Goal: Task Accomplishment & Management: Use online tool/utility

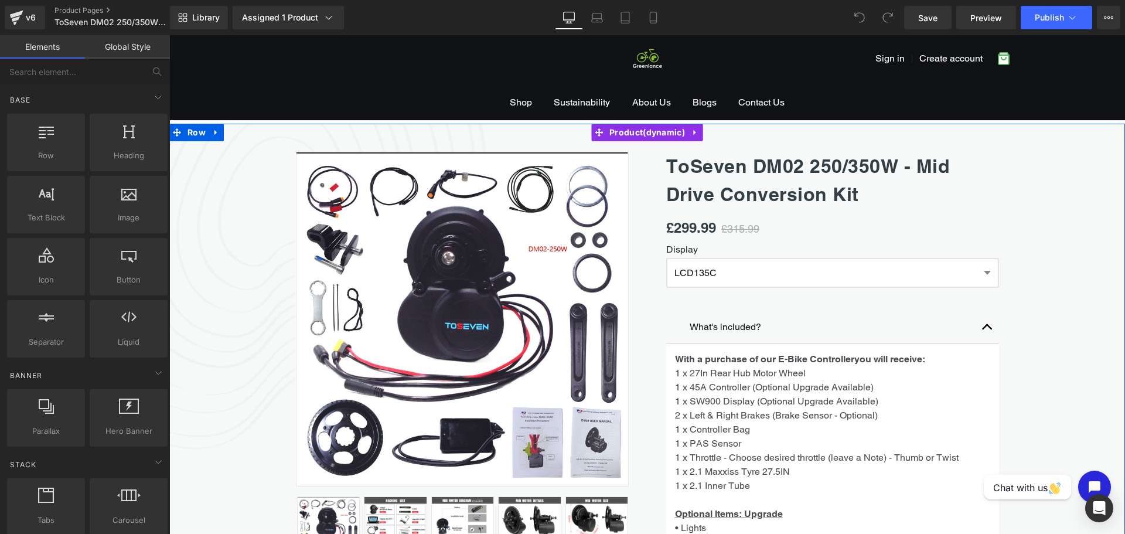
scroll to position [26, 0]
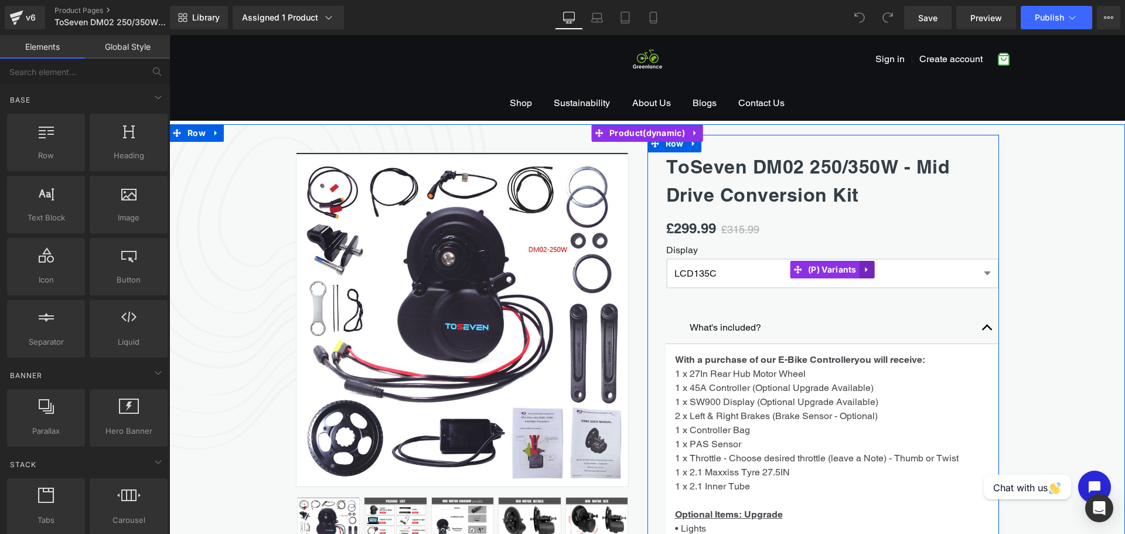
click at [867, 267] on link at bounding box center [867, 270] width 15 height 18
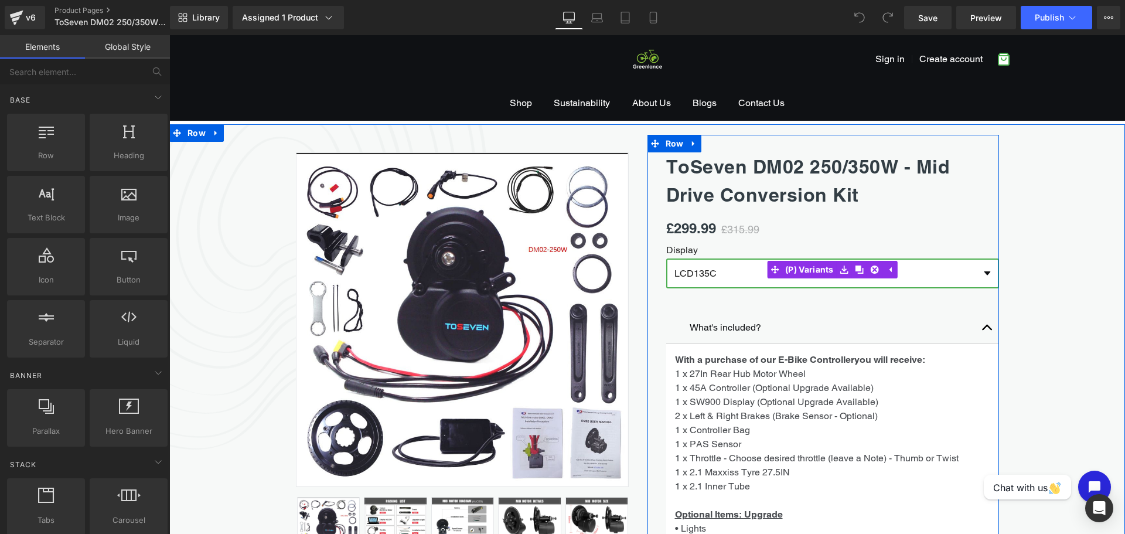
click at [971, 276] on select "LCD135C M15 T154" at bounding box center [832, 273] width 333 height 30
click at [983, 277] on select "LCD135C M15 T154" at bounding box center [832, 273] width 333 height 30
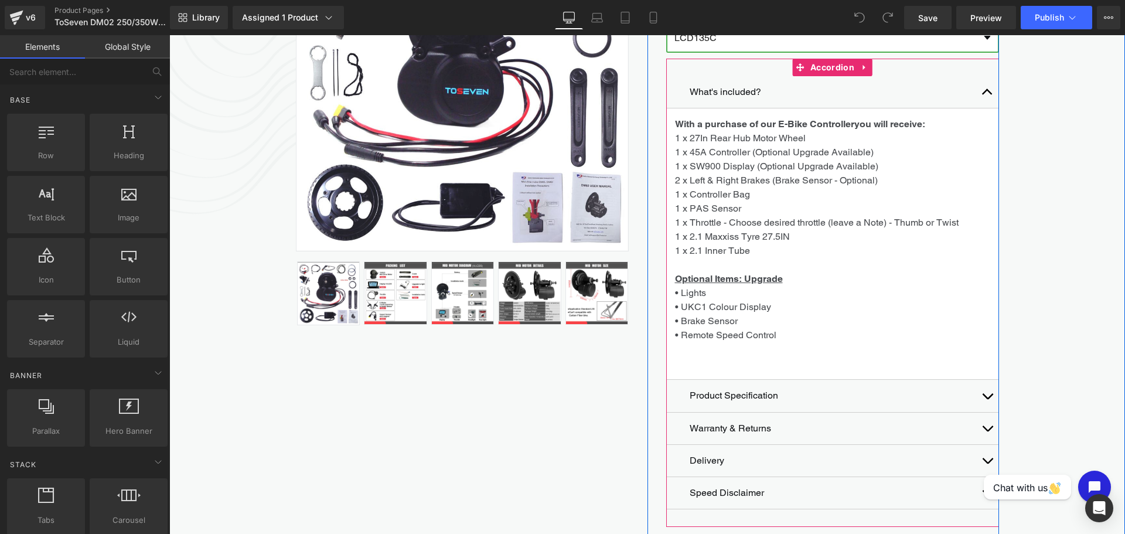
scroll to position [260, 0]
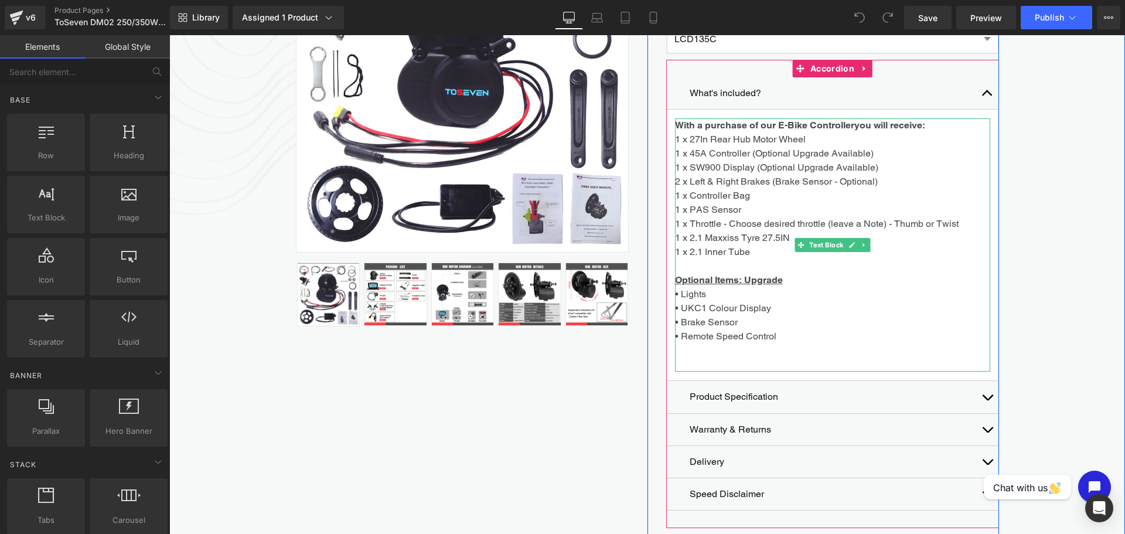
click at [767, 309] on p "• UKC1 Colour Display" at bounding box center [832, 308] width 315 height 14
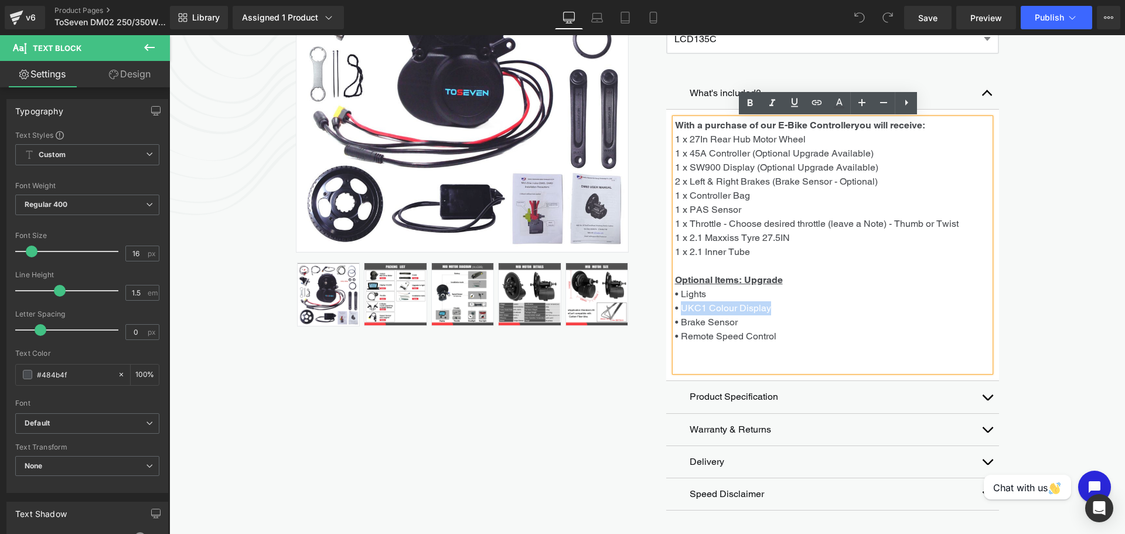
drag, startPoint x: 767, startPoint y: 309, endPoint x: 679, endPoint y: 305, distance: 88.6
click at [679, 305] on p "• UKC1 Colour Display" at bounding box center [832, 308] width 315 height 14
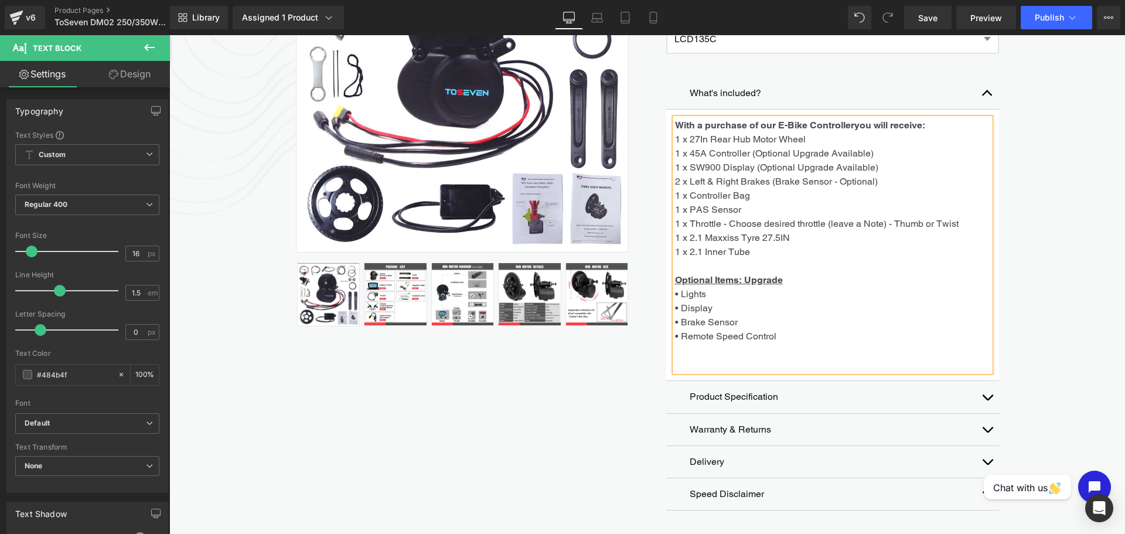
click at [767, 253] on p "1 x 2.1 Maxxiss Tyre 27.5IN 1 x 2.1 Inner Tube" at bounding box center [832, 245] width 315 height 28
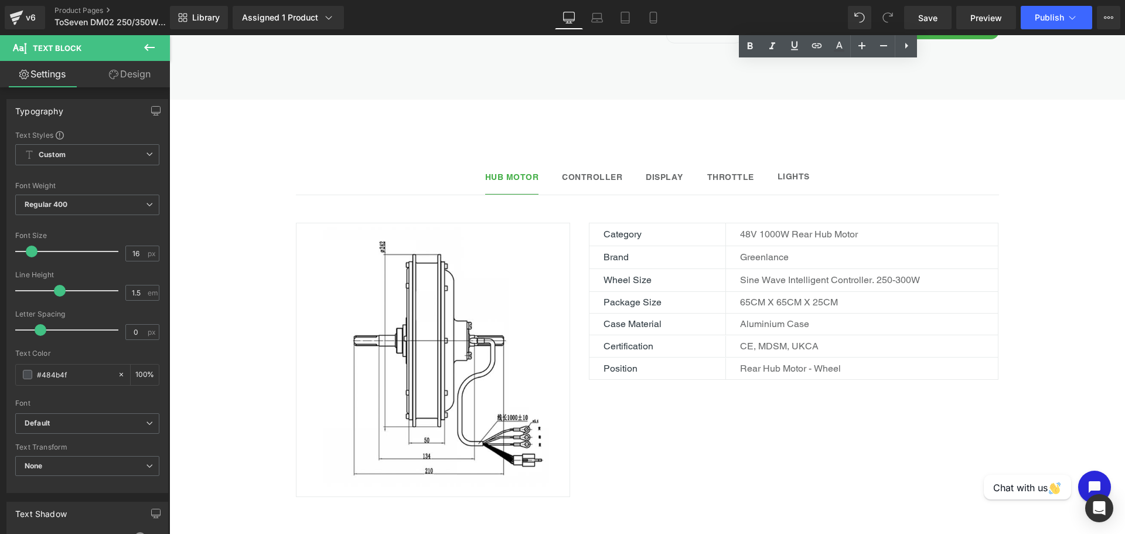
scroll to position [788, 0]
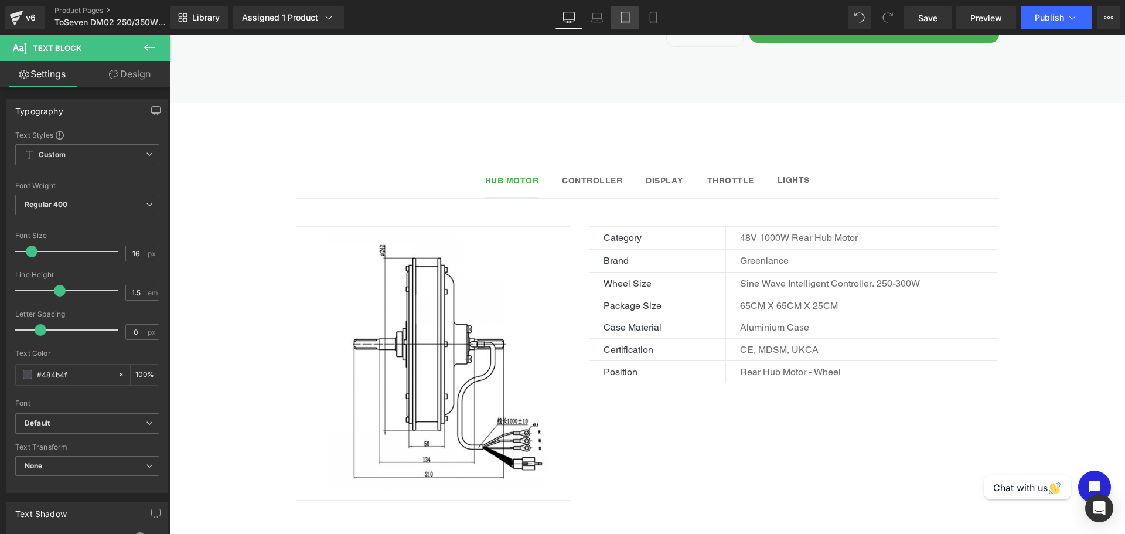
click at [629, 16] on icon at bounding box center [625, 18] width 12 height 12
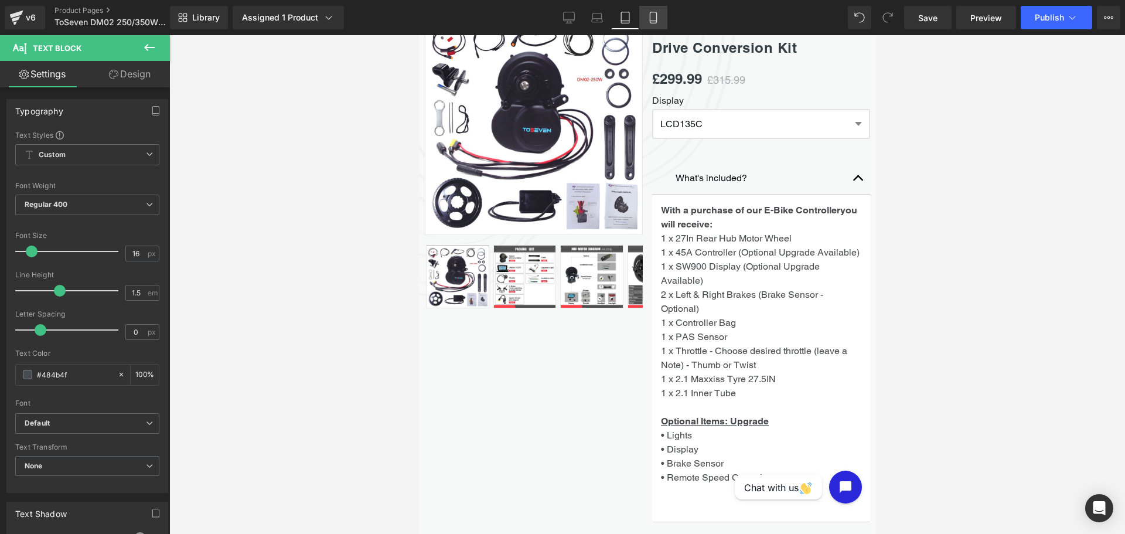
click at [648, 16] on icon at bounding box center [654, 18] width 12 height 12
type input "100"
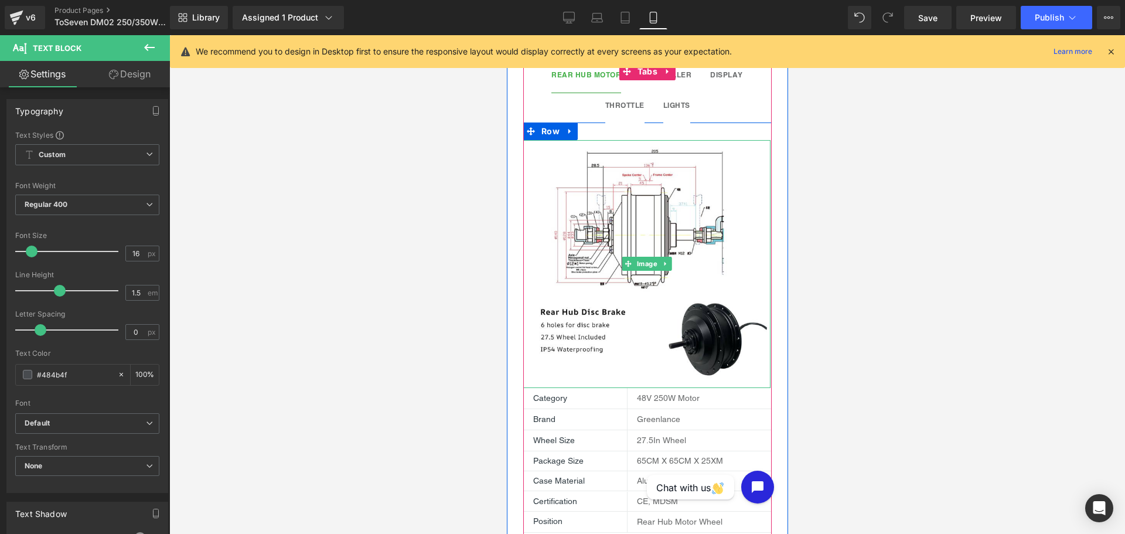
scroll to position [1138, 0]
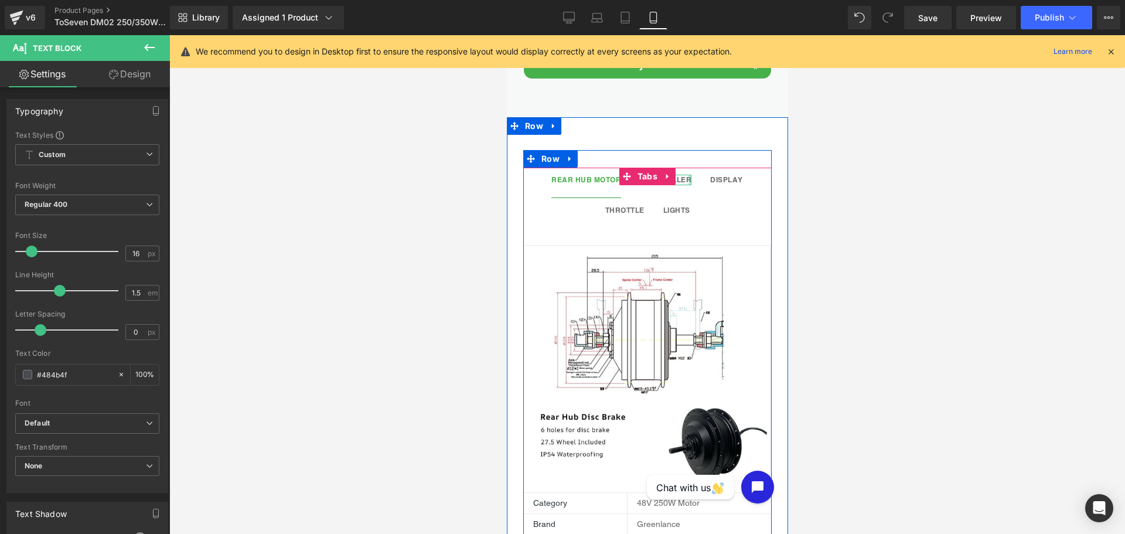
click at [688, 177] on div at bounding box center [689, 180] width 3 height 11
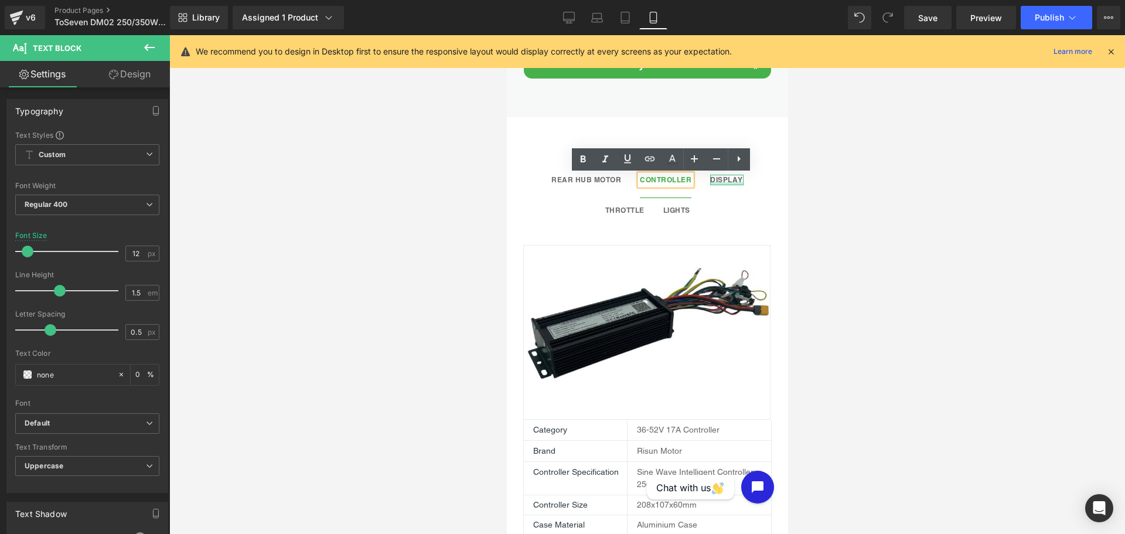
click at [733, 184] on div at bounding box center [726, 183] width 33 height 3
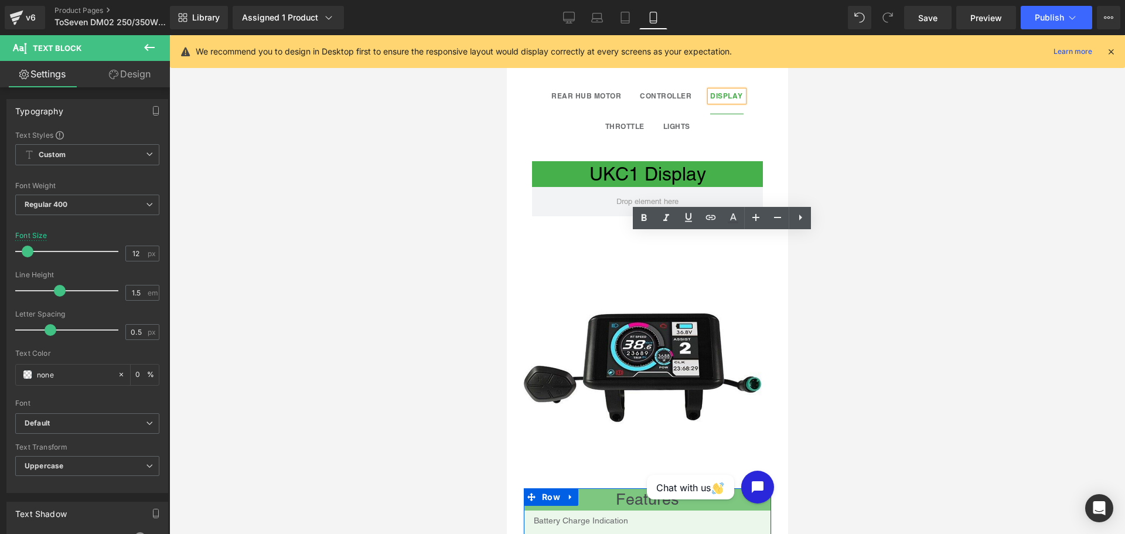
scroll to position [1079, 0]
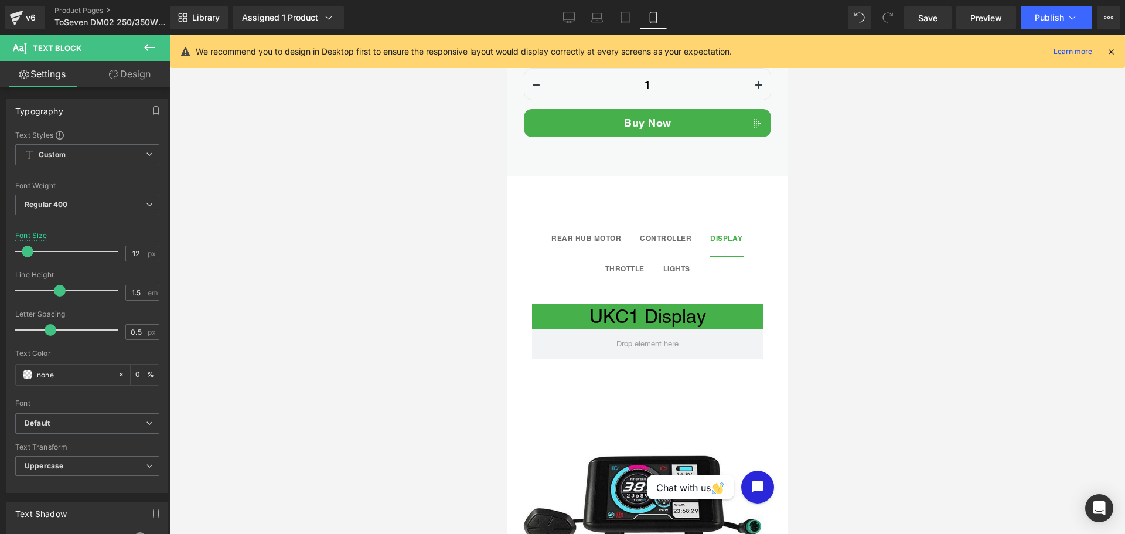
click at [159, 43] on button at bounding box center [149, 48] width 41 height 26
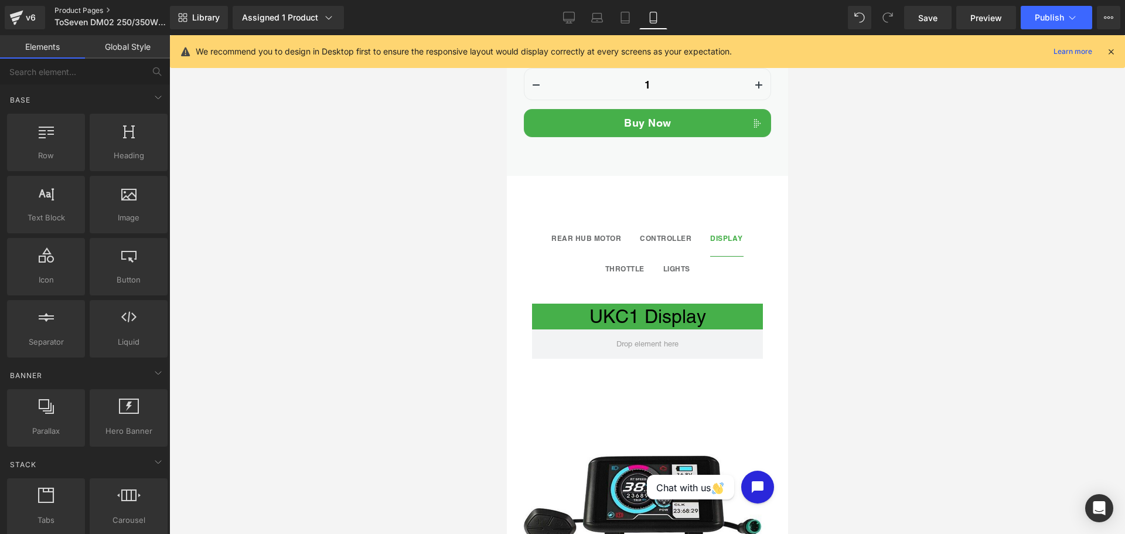
click at [95, 11] on link "Product Pages" at bounding box center [122, 10] width 135 height 9
click at [936, 24] on link "Save" at bounding box center [927, 17] width 47 height 23
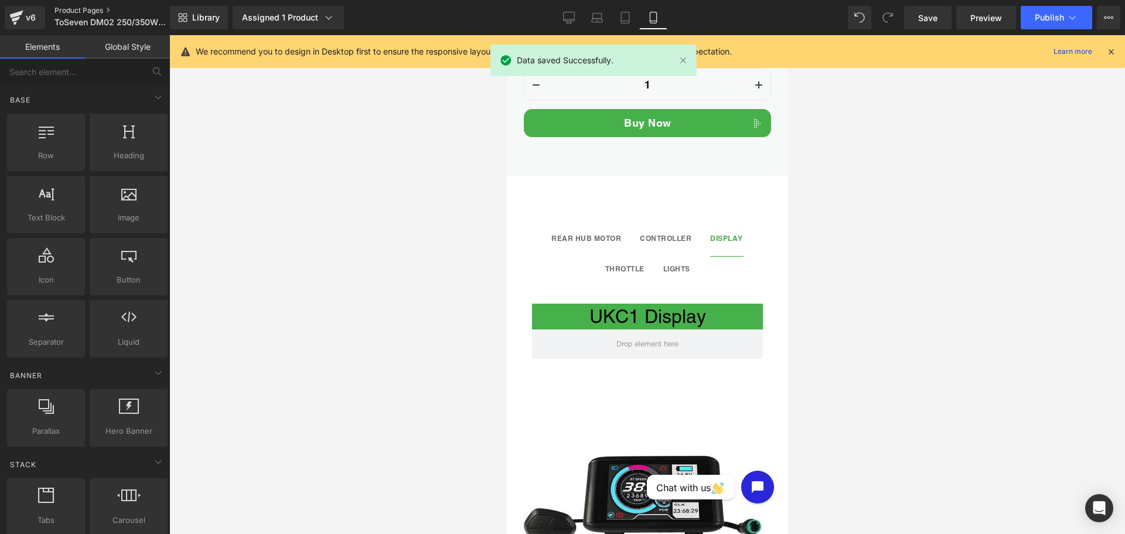
click at [93, 11] on link "Product Pages" at bounding box center [122, 10] width 135 height 9
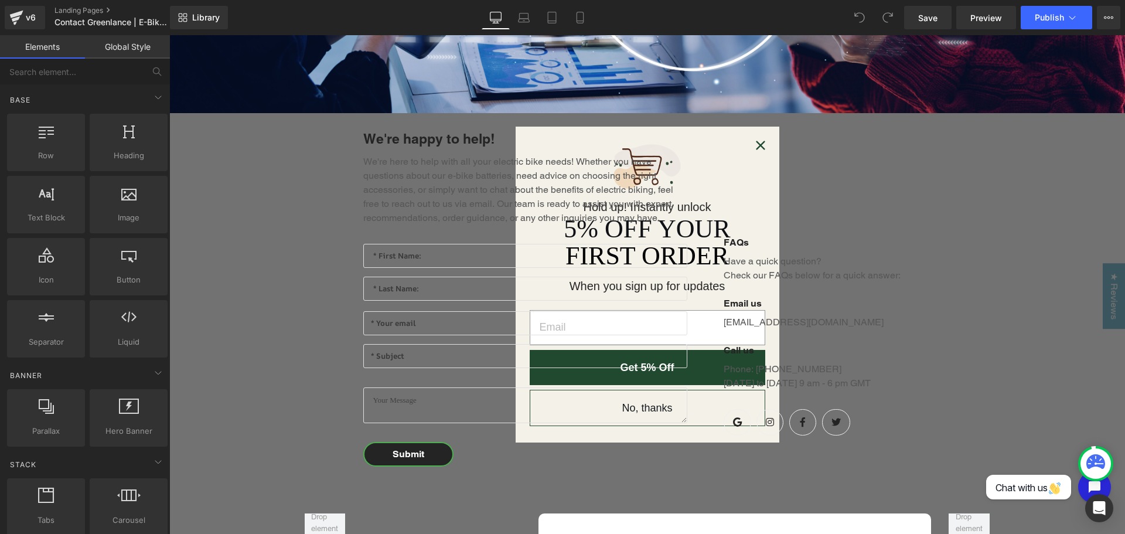
scroll to position [410, 0]
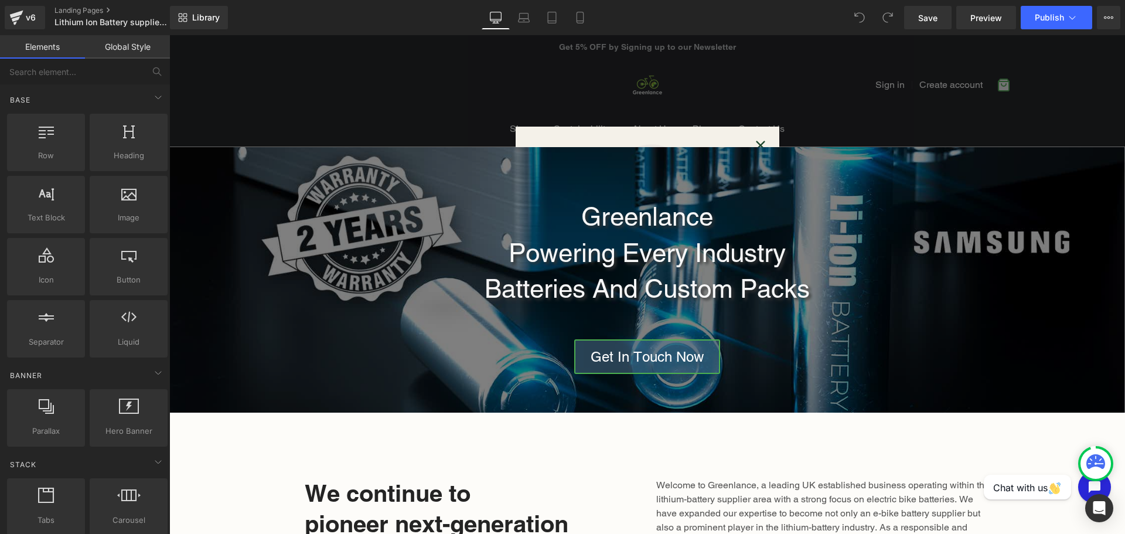
click at [755, 143] on icon "Close dialog" at bounding box center [760, 145] width 19 height 19
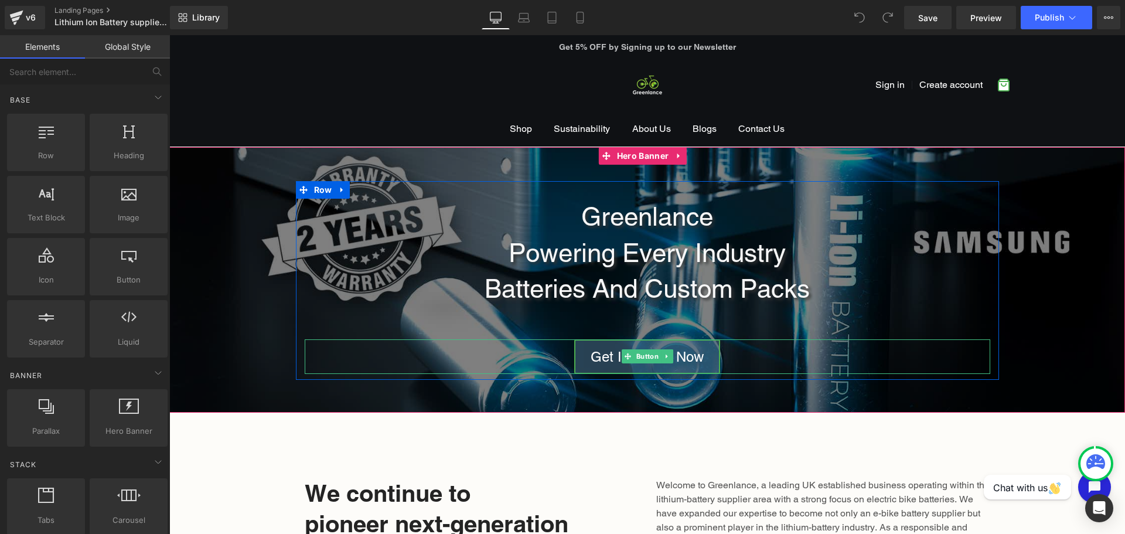
click at [683, 364] on span "Get In Touch Now" at bounding box center [647, 357] width 113 height 16
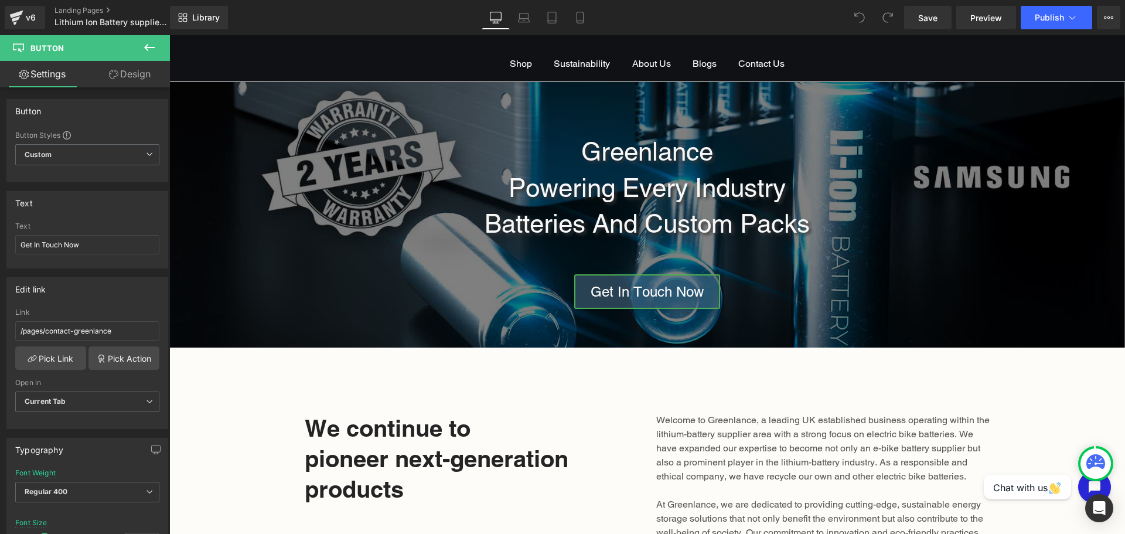
scroll to position [59, 0]
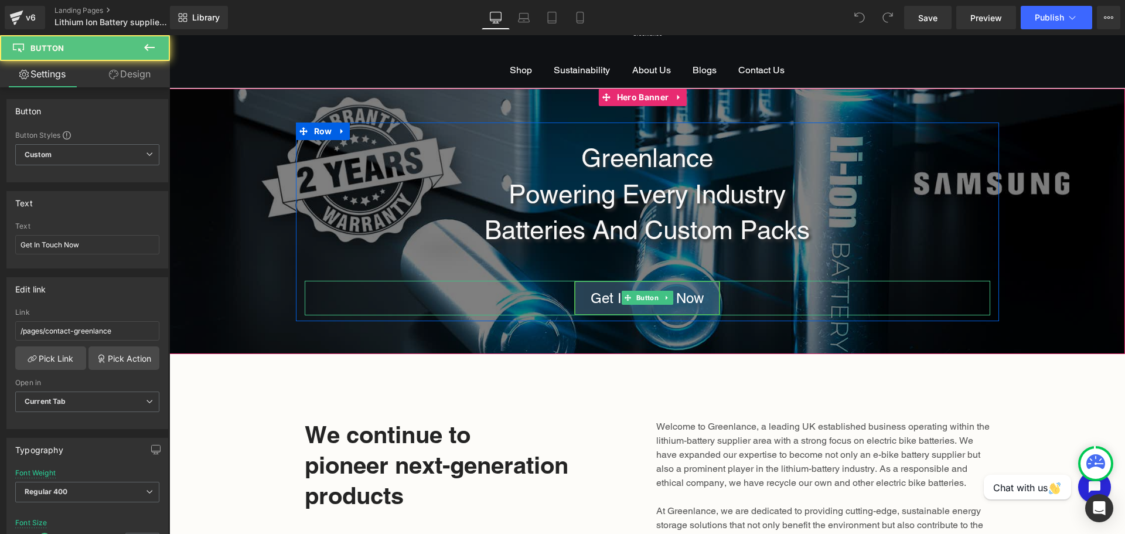
click at [704, 295] on link "Get In Touch Now" at bounding box center [647, 298] width 146 height 35
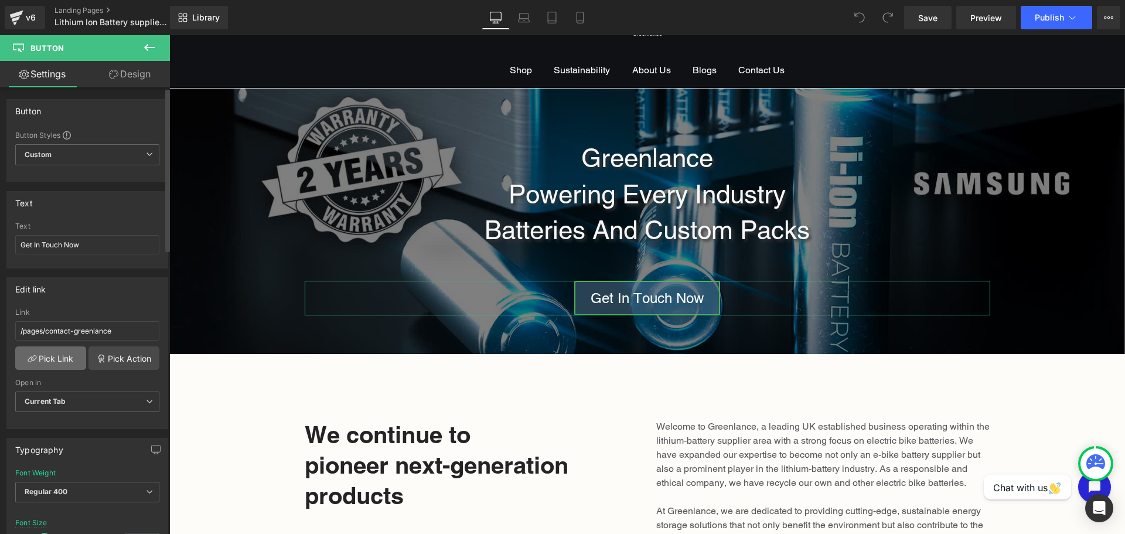
click at [71, 359] on link "Pick Link" at bounding box center [50, 357] width 71 height 23
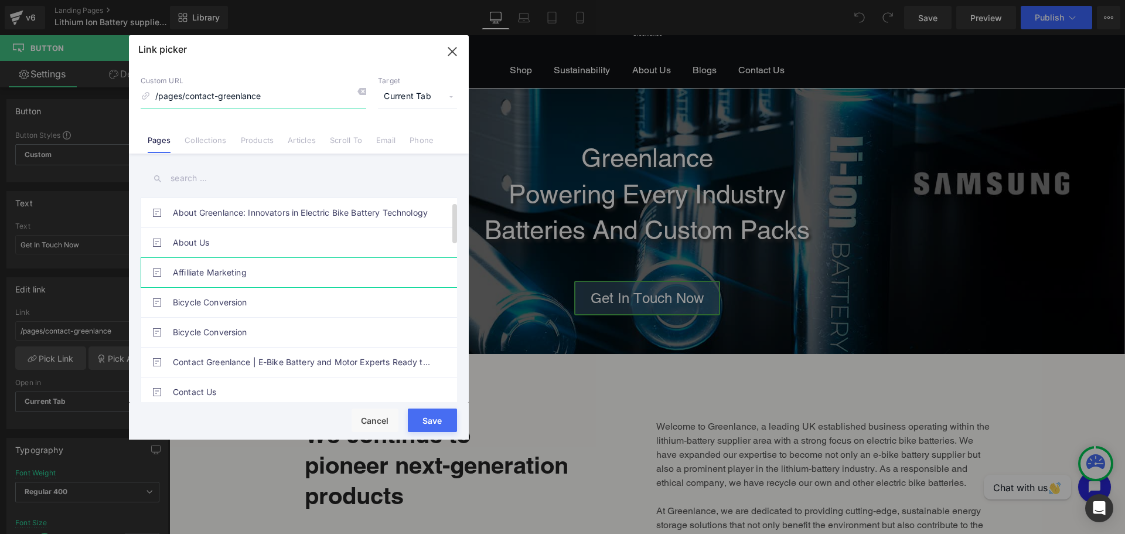
scroll to position [176, 0]
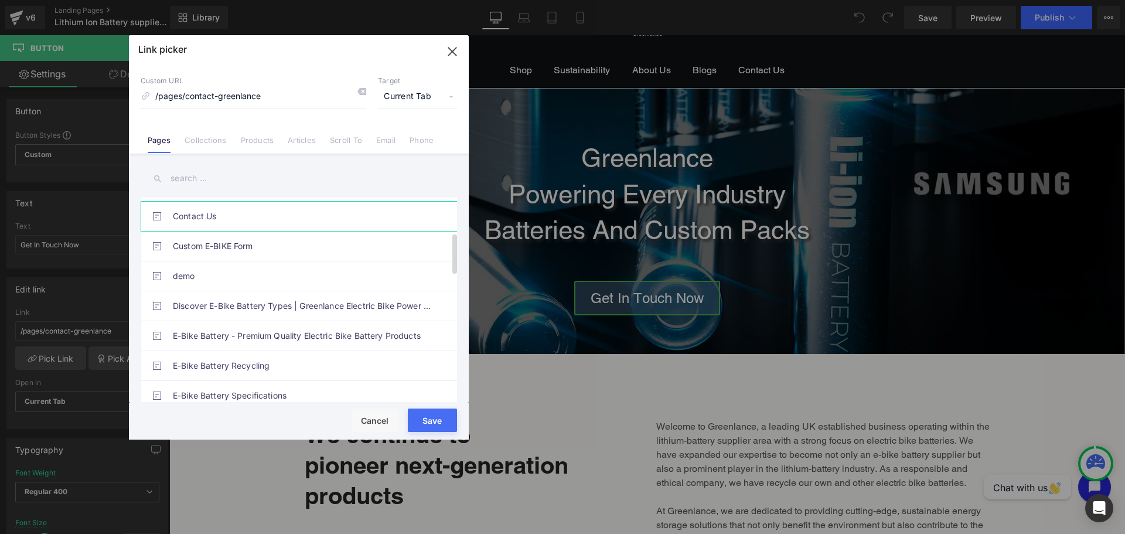
click at [238, 220] on link "Contact Us" at bounding box center [302, 216] width 258 height 29
type input "/pages/contact-us"
click at [430, 414] on button "Save" at bounding box center [432, 420] width 49 height 23
type input "/pages/contact-us"
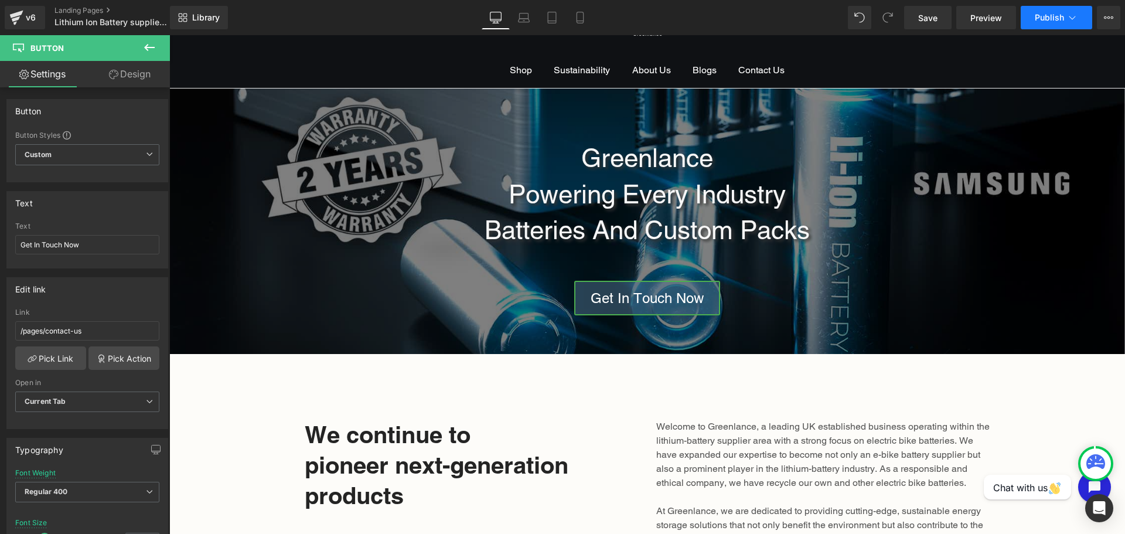
click at [1047, 13] on span "Publish" at bounding box center [1049, 17] width 29 height 9
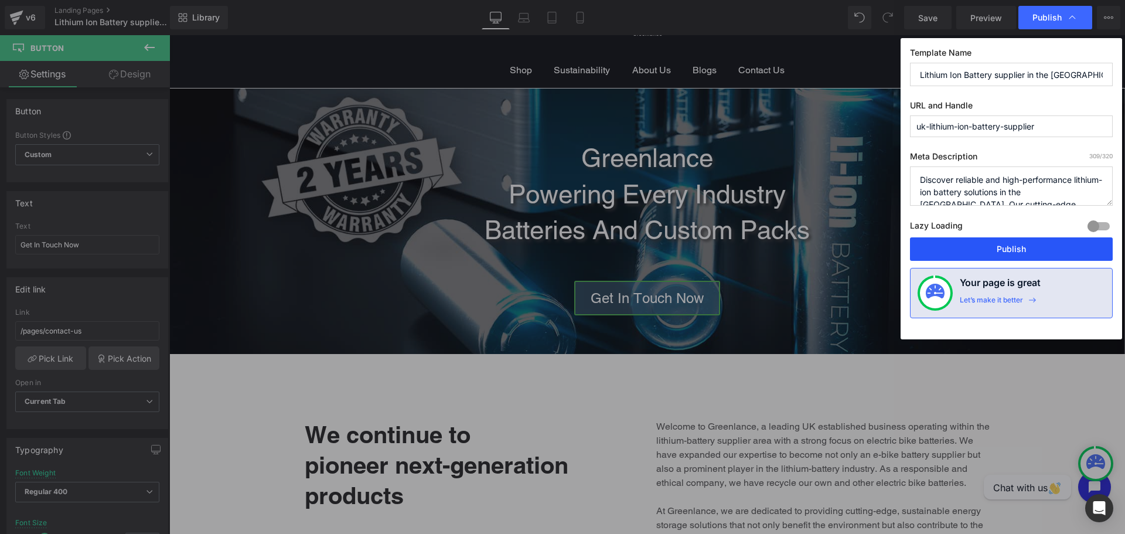
click at [1013, 260] on button "Publish" at bounding box center [1011, 248] width 203 height 23
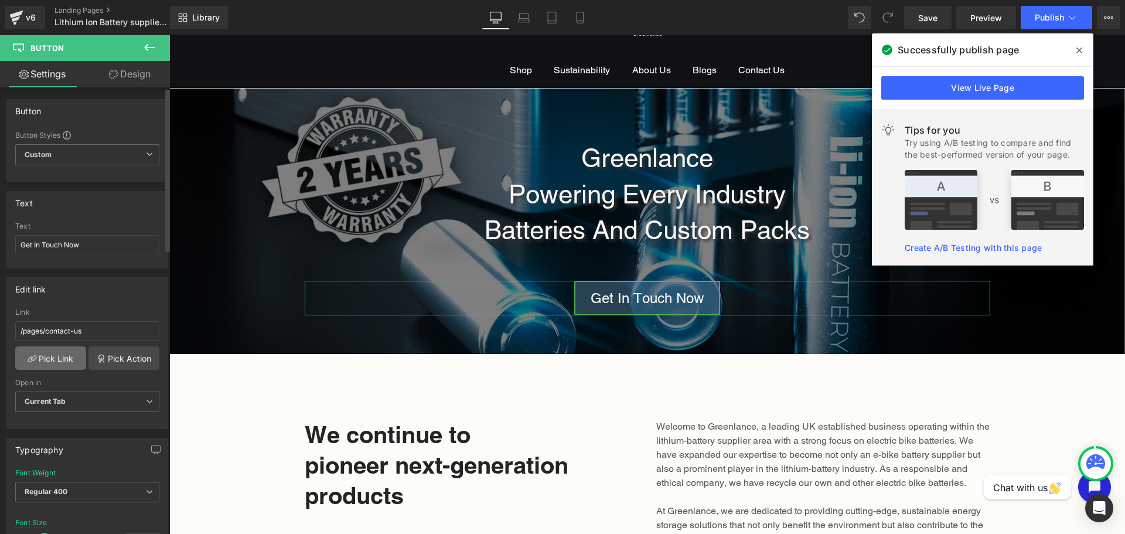
click at [60, 366] on link "Pick Link" at bounding box center [50, 357] width 71 height 23
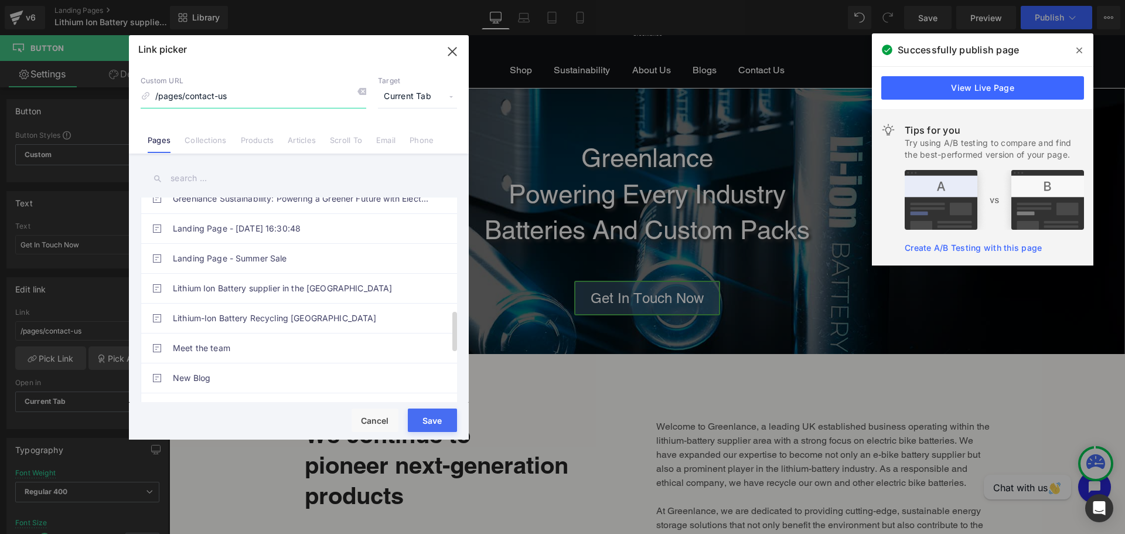
scroll to position [645, 0]
drag, startPoint x: 180, startPoint y: 88, endPoint x: 93, endPoint y: 81, distance: 87.0
click at [94, 82] on div "Link picker Back to Library Insert Custom URL /pages/contact-us Target Current …" at bounding box center [562, 267] width 1125 height 534
paste input "https://greenlance.co.uk"
type input "https://greenlance.co.uk/pages/contact-us"
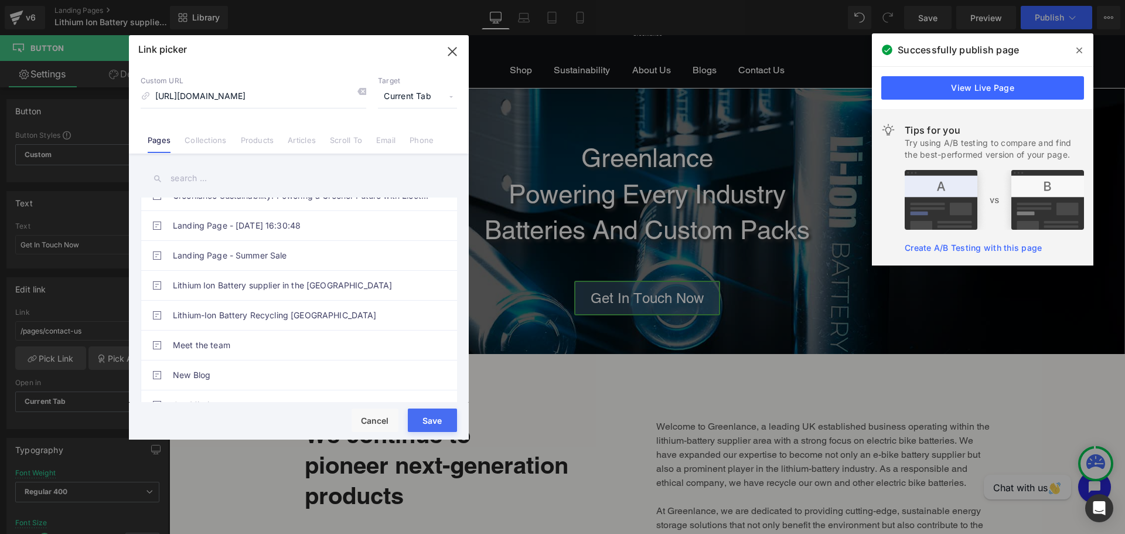
click at [427, 420] on button "Save" at bounding box center [432, 420] width 49 height 23
type input "https://greenlance.co.uk/pages/contact-us"
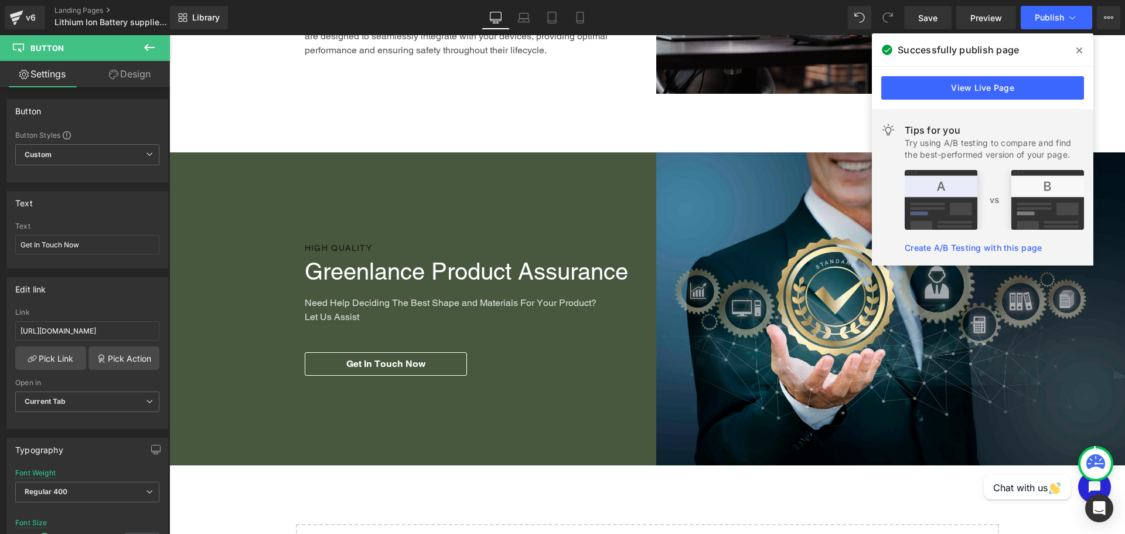
scroll to position [1407, 0]
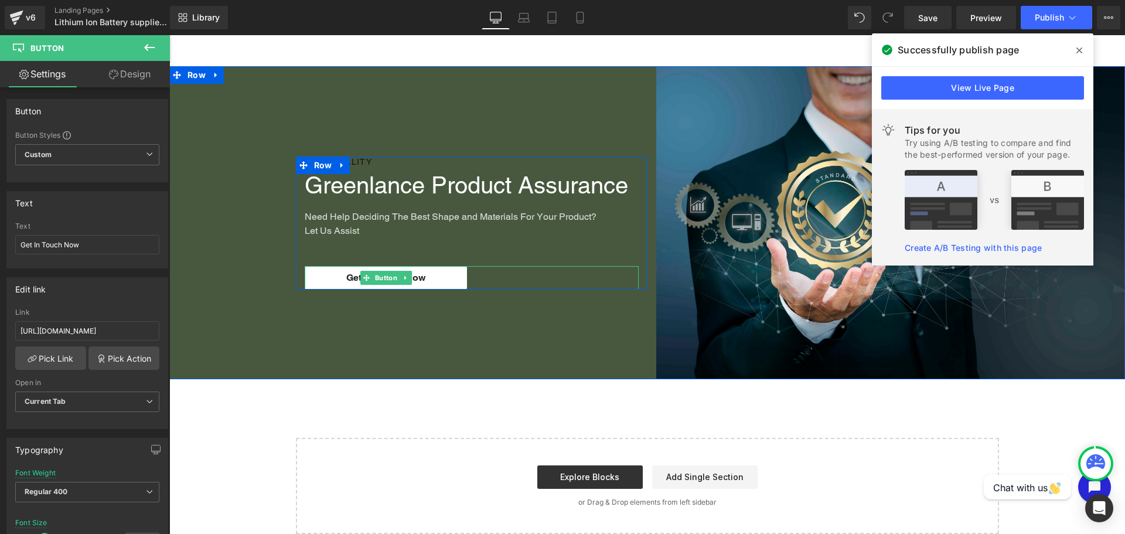
click at [448, 275] on link "Get in touch now" at bounding box center [386, 277] width 162 height 23
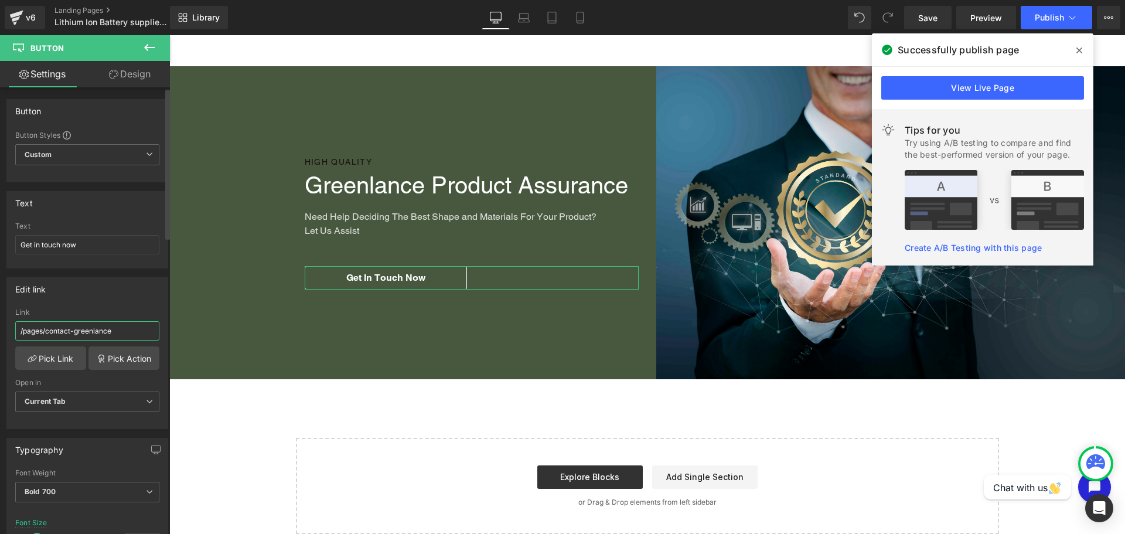
drag, startPoint x: 145, startPoint y: 333, endPoint x: 0, endPoint y: 329, distance: 144.8
click at [0, 329] on div "Edit link /pages/contact-greenlance Link /pages/contact-greenlance Pick Link Pi…" at bounding box center [87, 348] width 175 height 161
paste input "https://greenlance.co.uk/pages/contact-us"
click at [946, 18] on link "Save" at bounding box center [927, 17] width 47 height 23
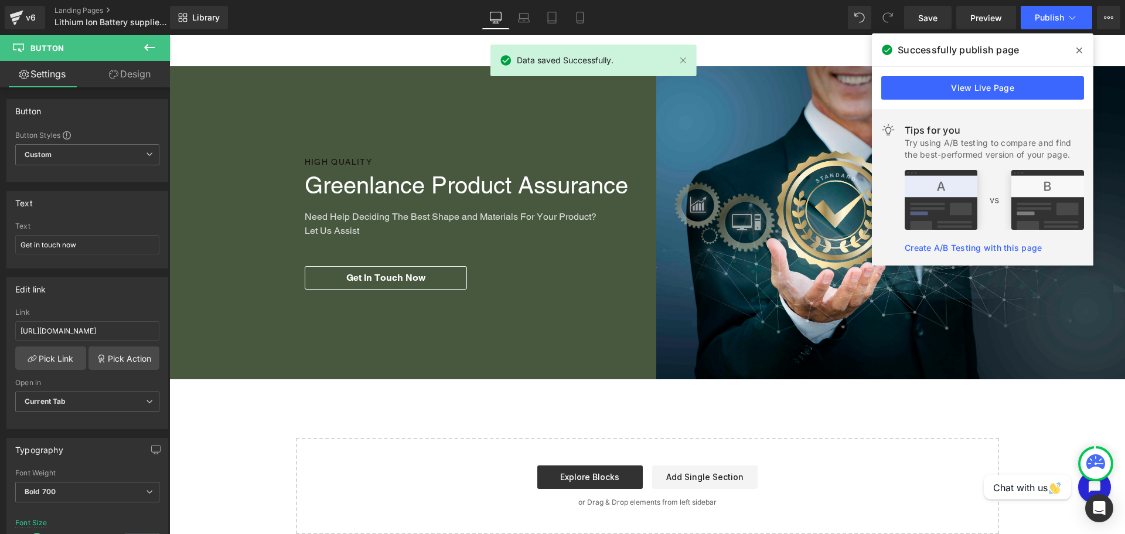
click at [1078, 47] on icon at bounding box center [1080, 50] width 6 height 9
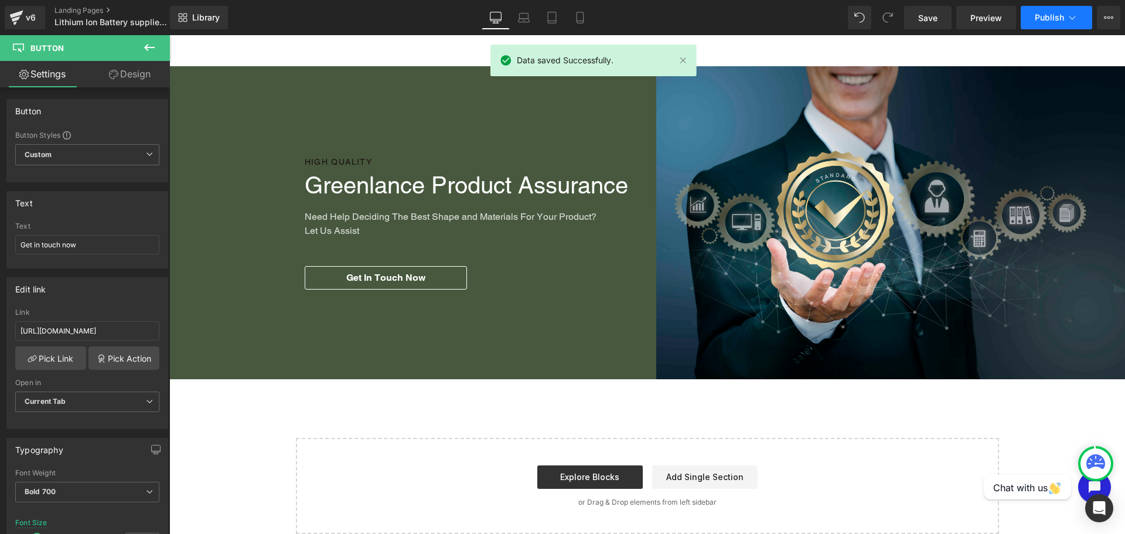
click at [1041, 15] on span "Publish" at bounding box center [1049, 17] width 29 height 9
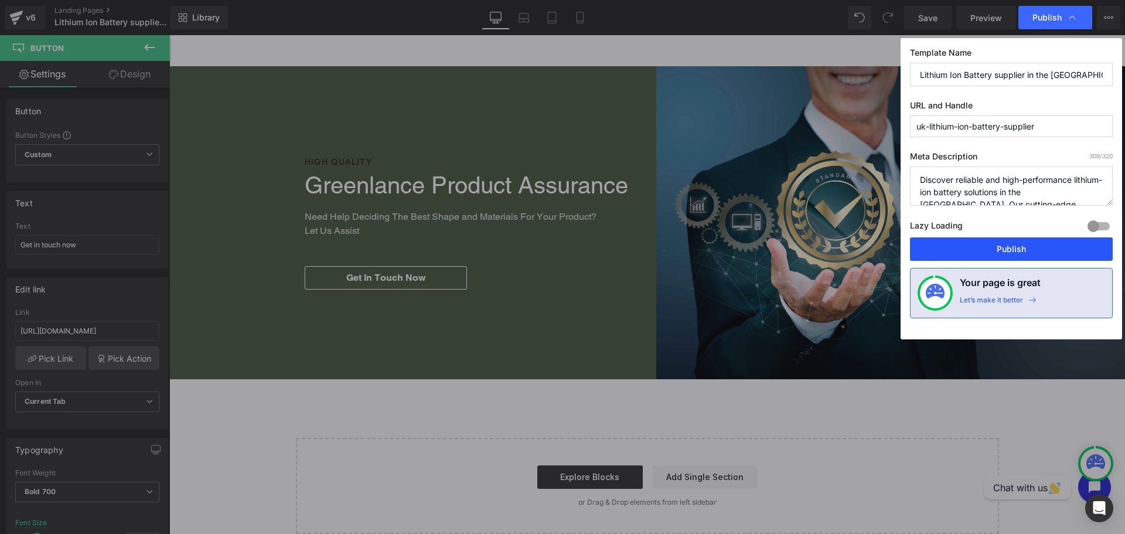
click at [1026, 253] on button "Publish" at bounding box center [1011, 248] width 203 height 23
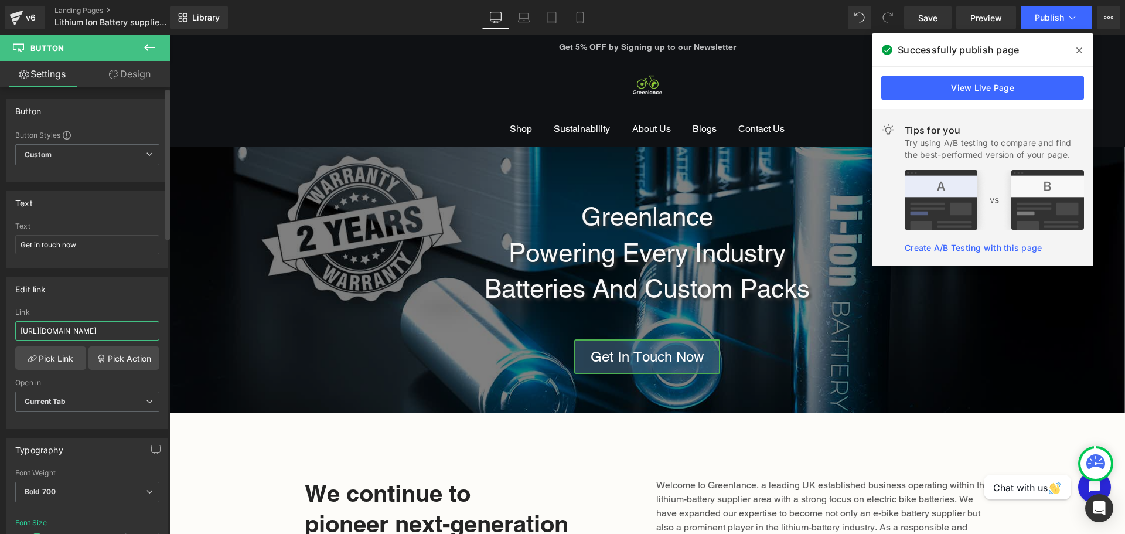
click at [120, 324] on input "https://greenlance.co.uk/pages/contact-us" at bounding box center [87, 330] width 144 height 19
paste input "-greenlance"
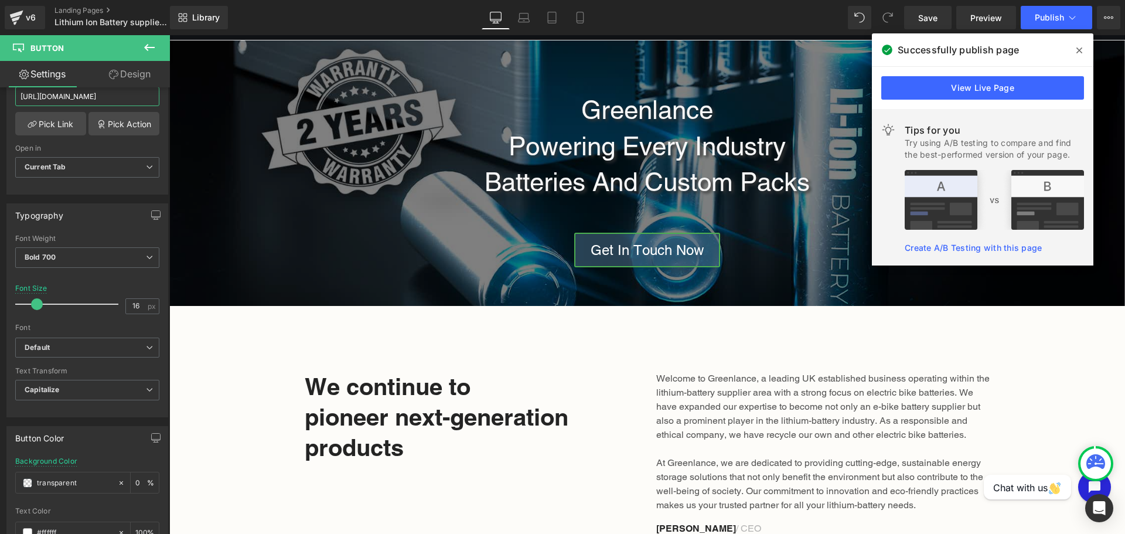
scroll to position [234, 0]
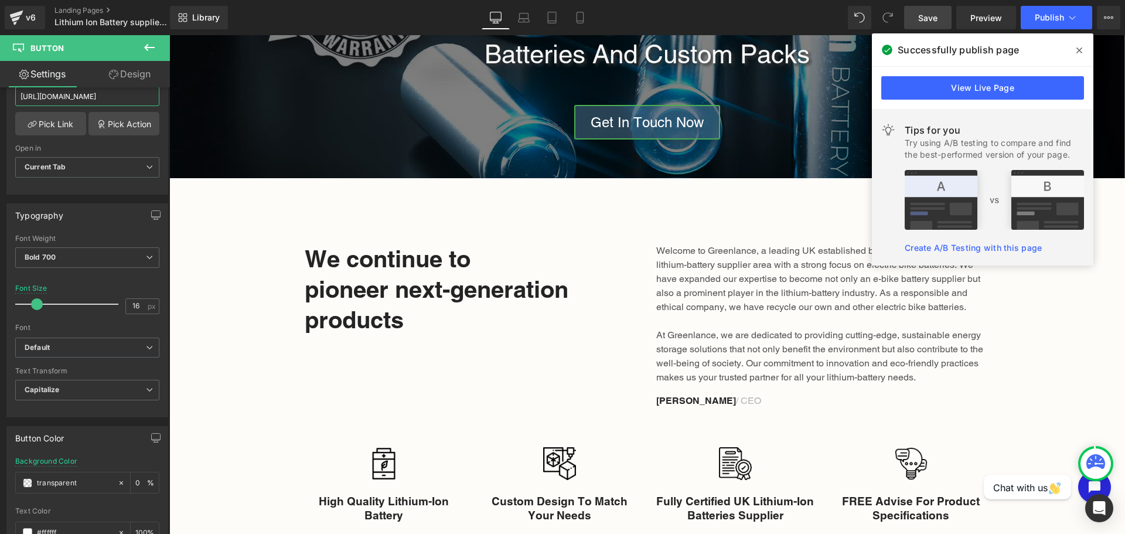
type input "https://greenlance.co.uk/pages/contact-us-greenlance"
click at [921, 21] on span "Save" at bounding box center [927, 18] width 19 height 12
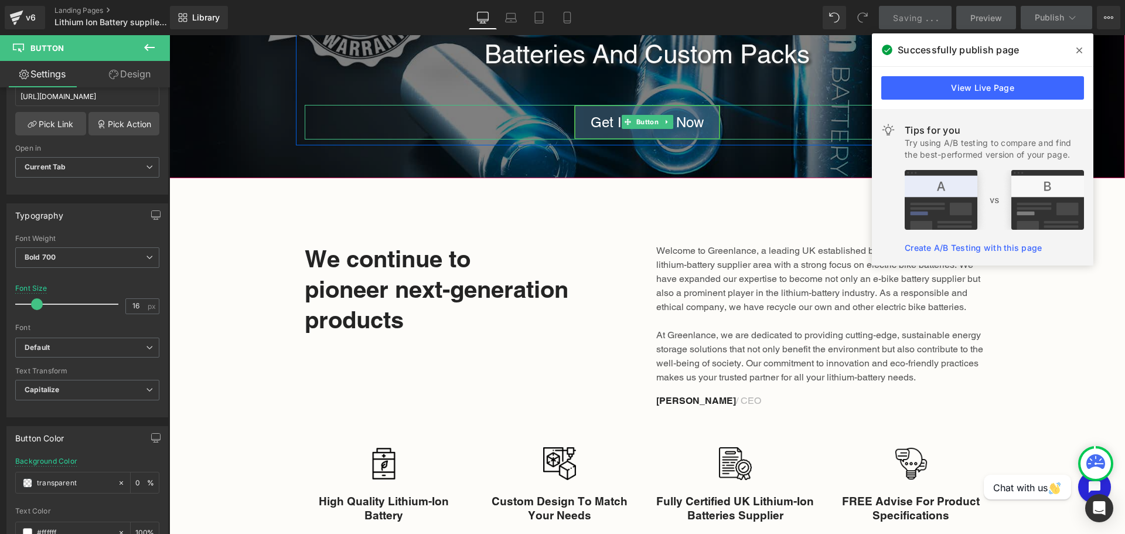
click at [699, 117] on span "Get In Touch Now" at bounding box center [647, 122] width 113 height 16
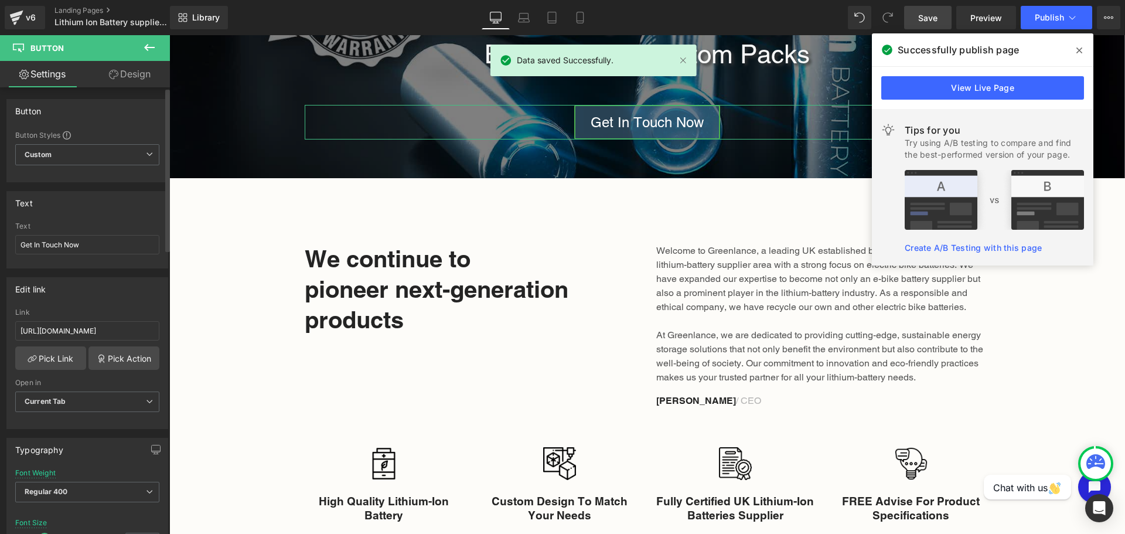
click at [126, 320] on div "Link https://greenlance.co.uk/pages/contact-us" at bounding box center [87, 327] width 144 height 38
click at [128, 328] on input "https://greenlance.co.uk/pages/contact-us" at bounding box center [87, 330] width 144 height 19
paste input "https://greenlance.co.uk/pages/contact-us-greenlance"
paste input "contact-us-greenlance"
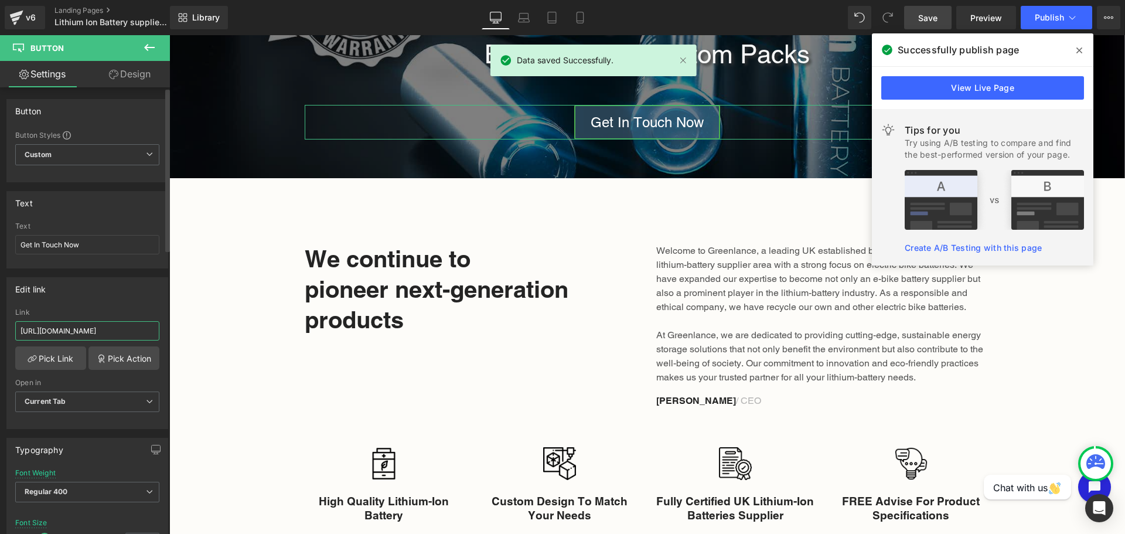
scroll to position [0, 55]
type input "https://greenlance.co.uk/pages/contact-us-greenlance"
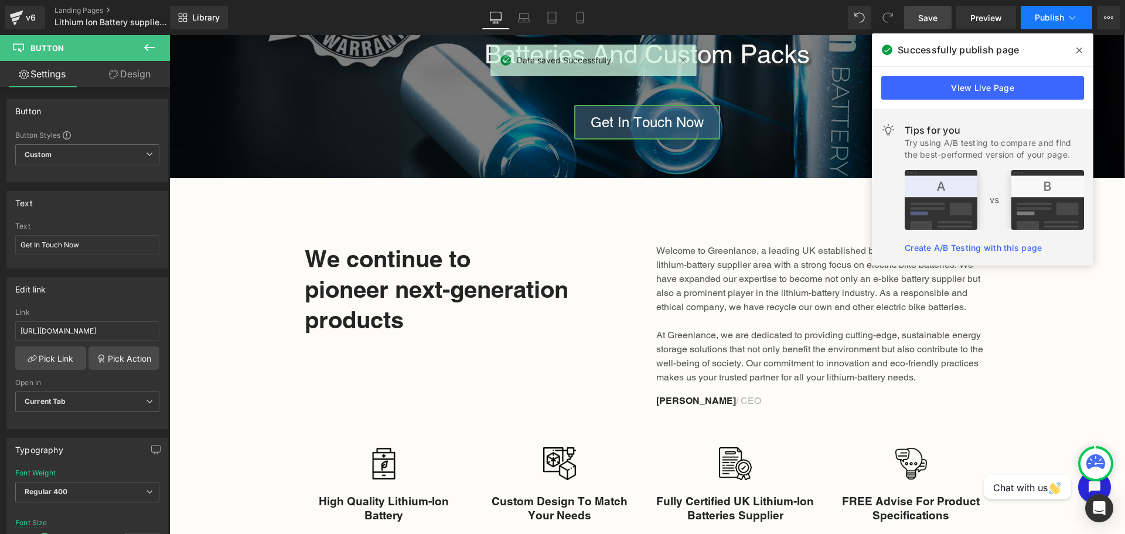
scroll to position [0, 0]
click at [1048, 22] on button "Publish" at bounding box center [1057, 17] width 72 height 23
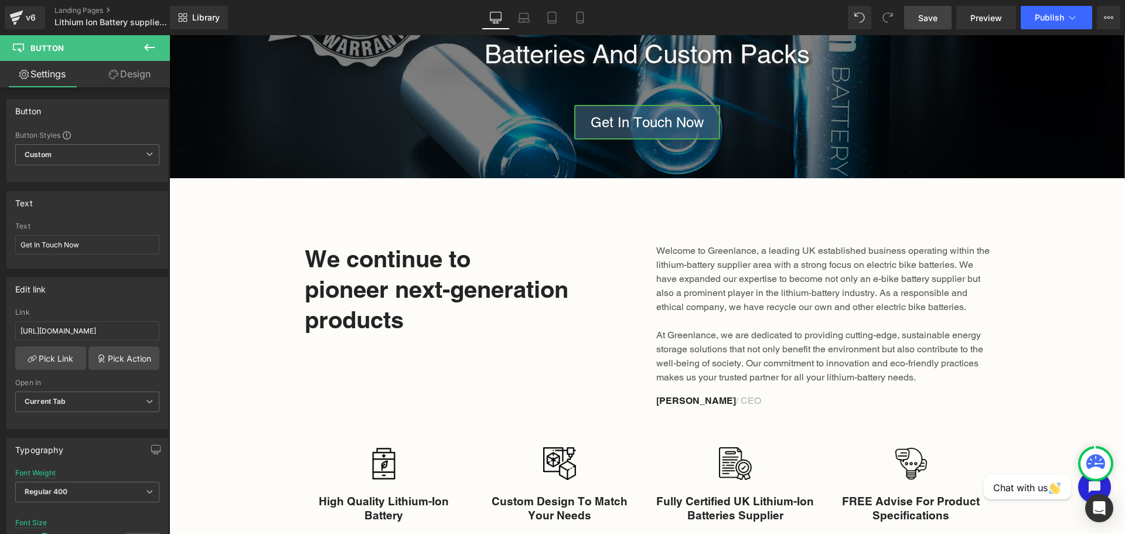
click at [920, 20] on span "Save" at bounding box center [927, 18] width 19 height 12
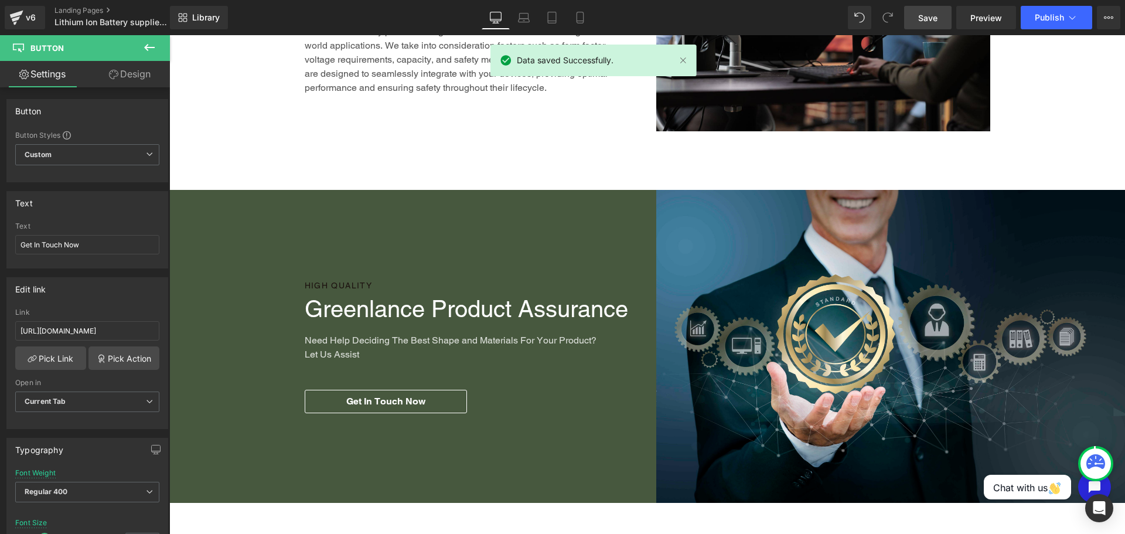
scroll to position [1348, 0]
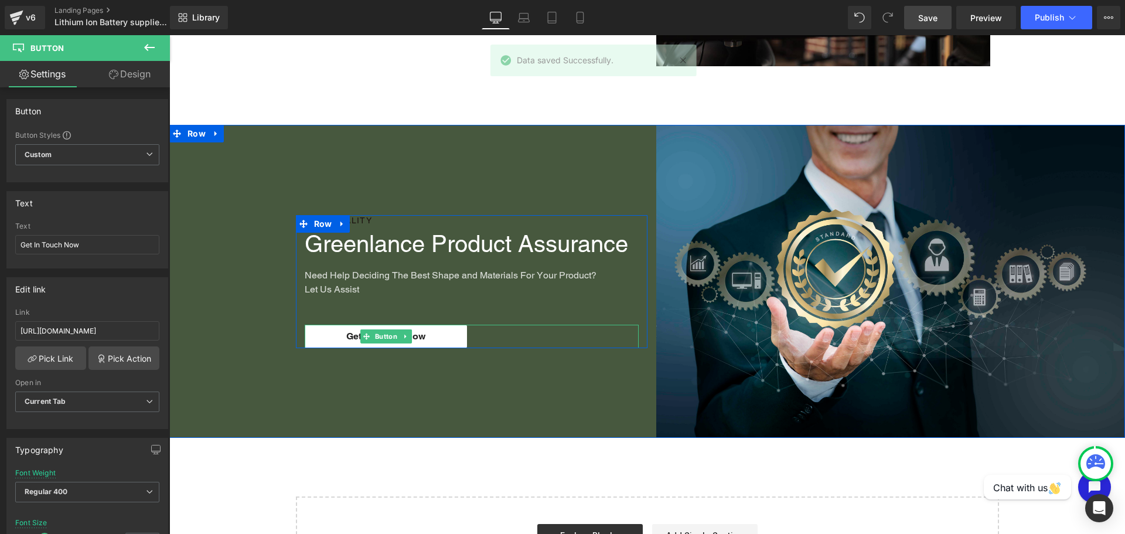
click at [450, 340] on link "Get in touch now" at bounding box center [386, 336] width 162 height 23
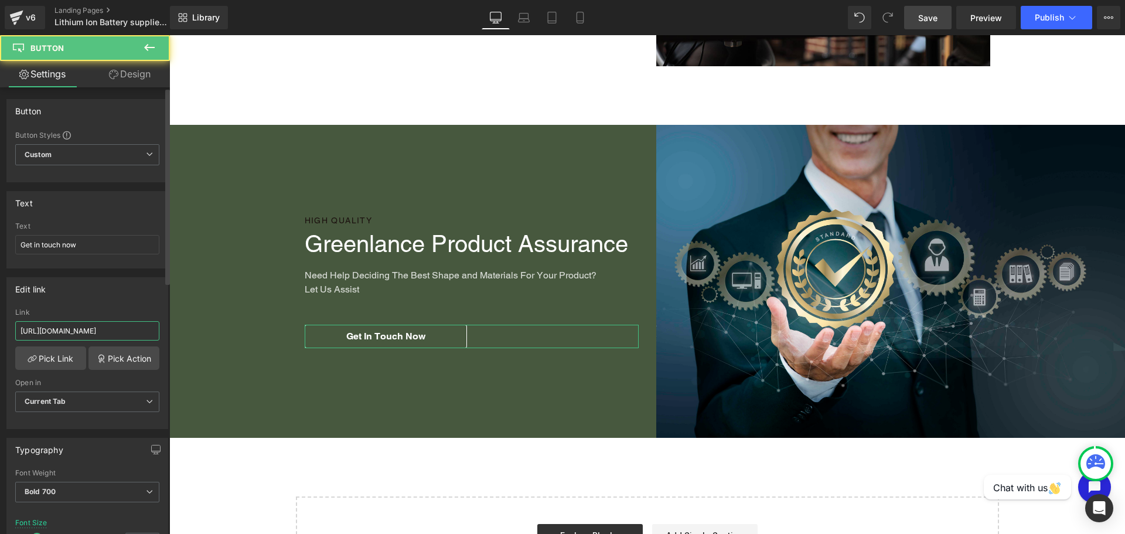
click at [130, 328] on input "https://greenlance.co.uk/pages/contact-us-greenlance" at bounding box center [87, 330] width 144 height 19
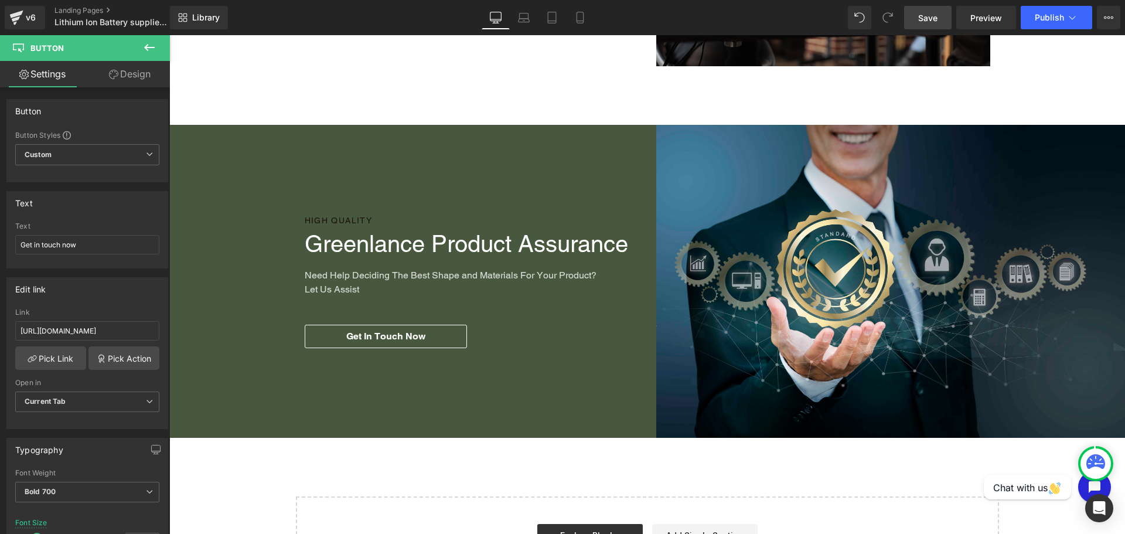
click at [942, 11] on link "Save" at bounding box center [927, 17] width 47 height 23
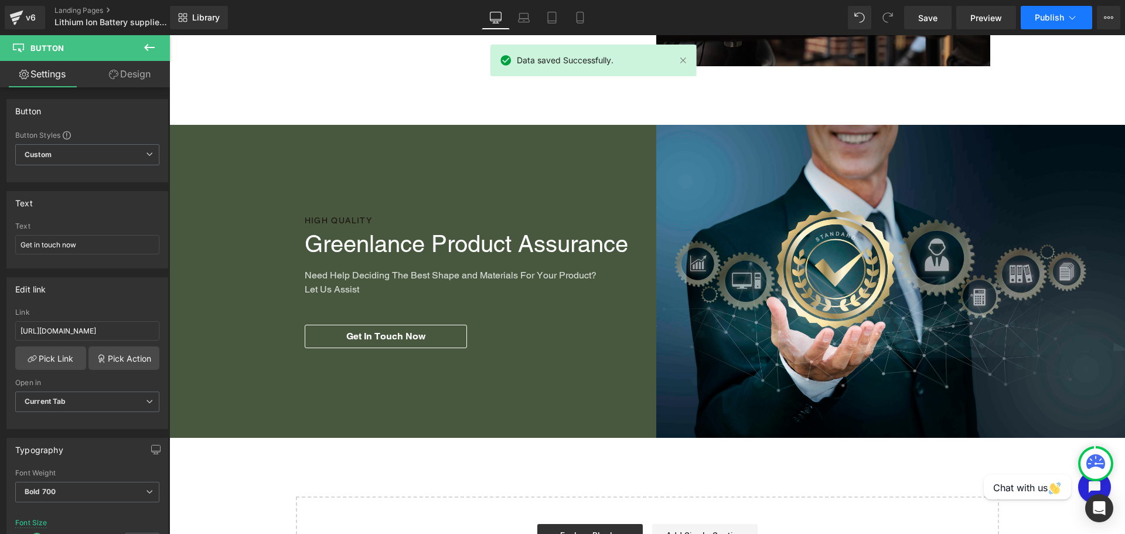
click at [1054, 22] on button "Publish" at bounding box center [1057, 17] width 72 height 23
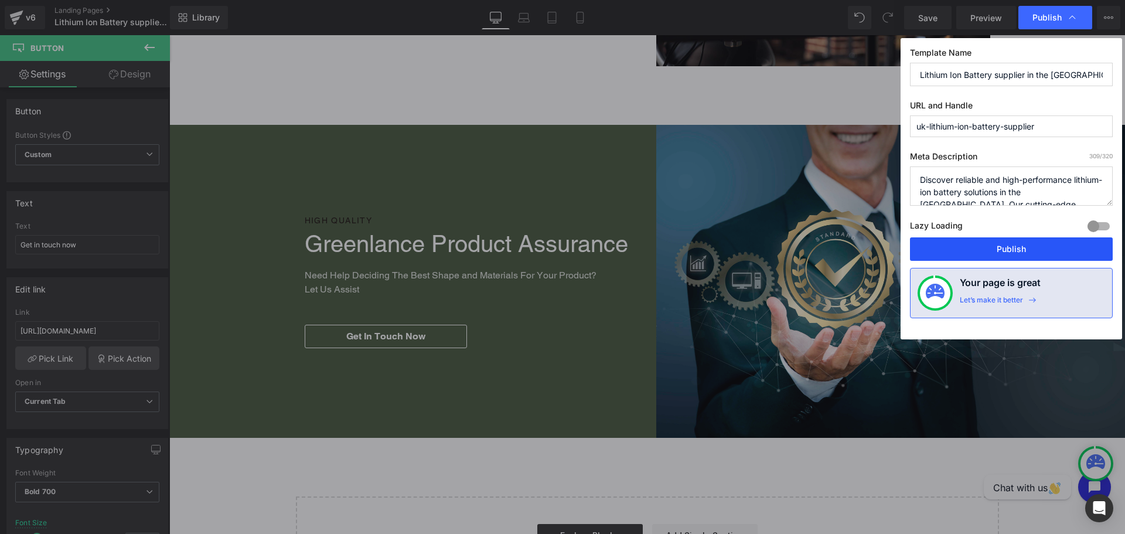
click at [1022, 248] on button "Publish" at bounding box center [1011, 248] width 203 height 23
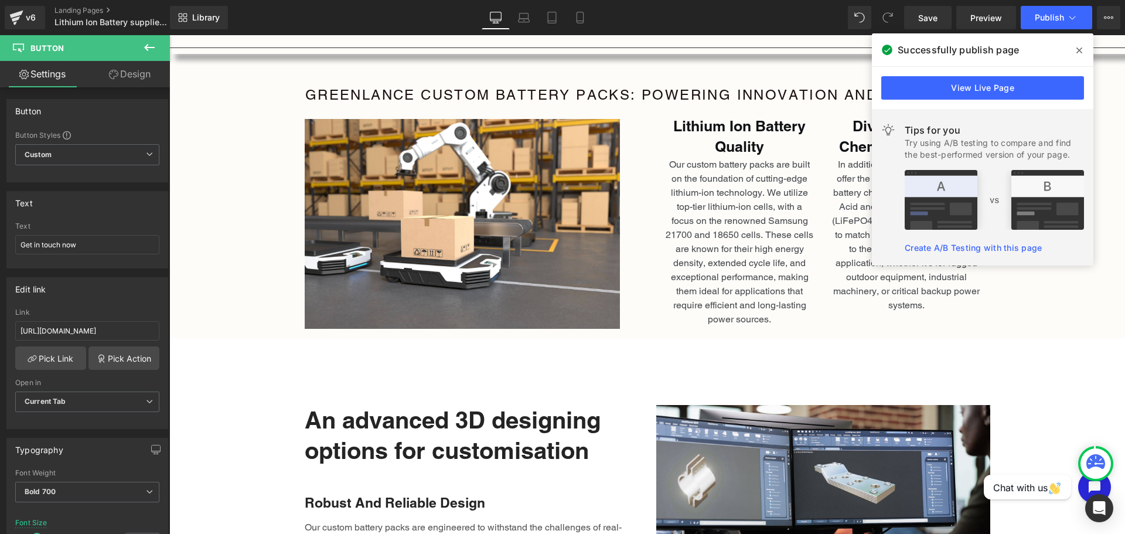
scroll to position [645, 0]
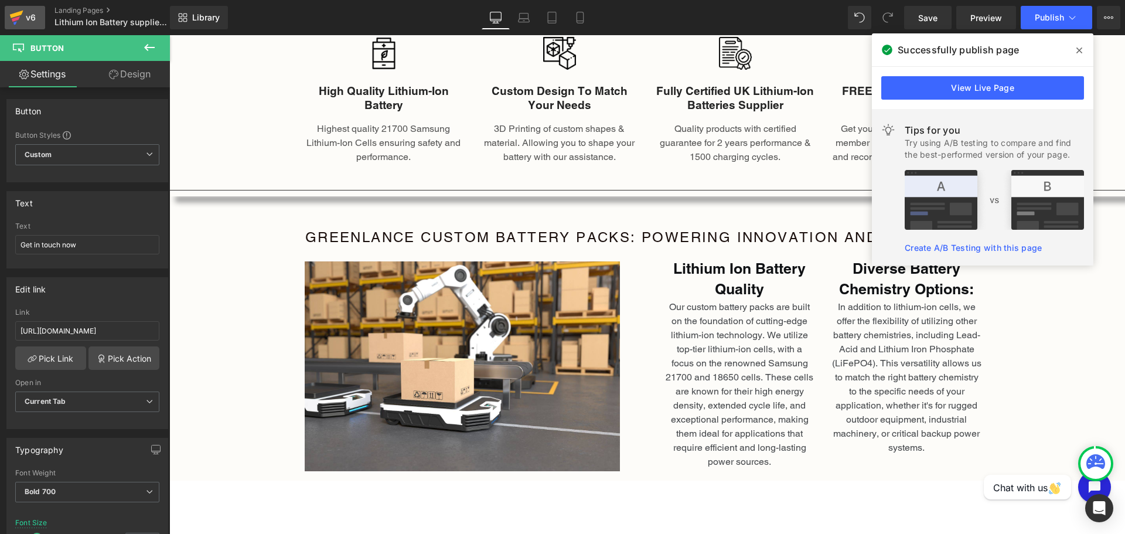
click at [23, 22] on icon at bounding box center [16, 17] width 14 height 29
